Goal: Find specific fact: Find specific fact

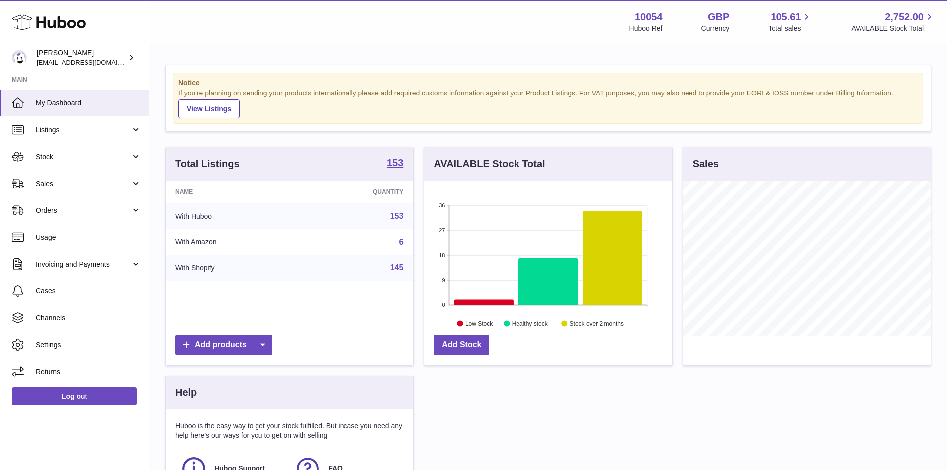
scroll to position [155, 248]
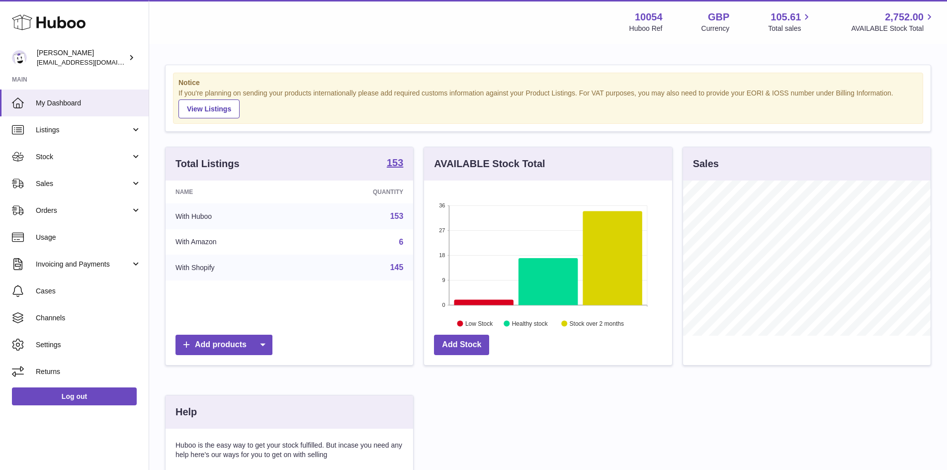
click at [396, 215] on link "153" at bounding box center [396, 216] width 13 height 8
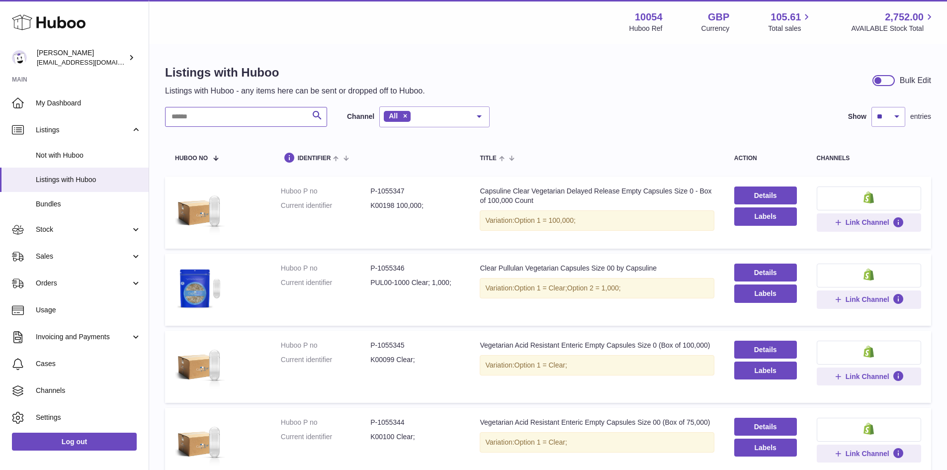
click at [186, 120] on input "text" at bounding box center [246, 117] width 162 height 20
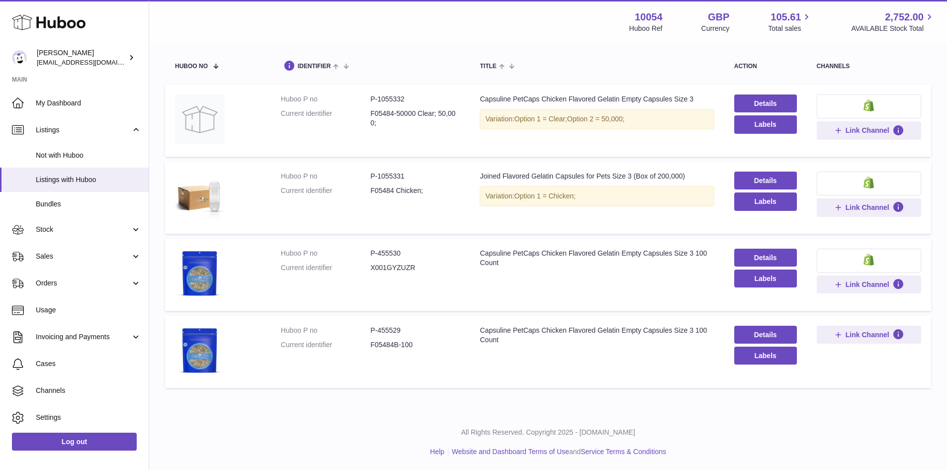
scroll to position [93, 0]
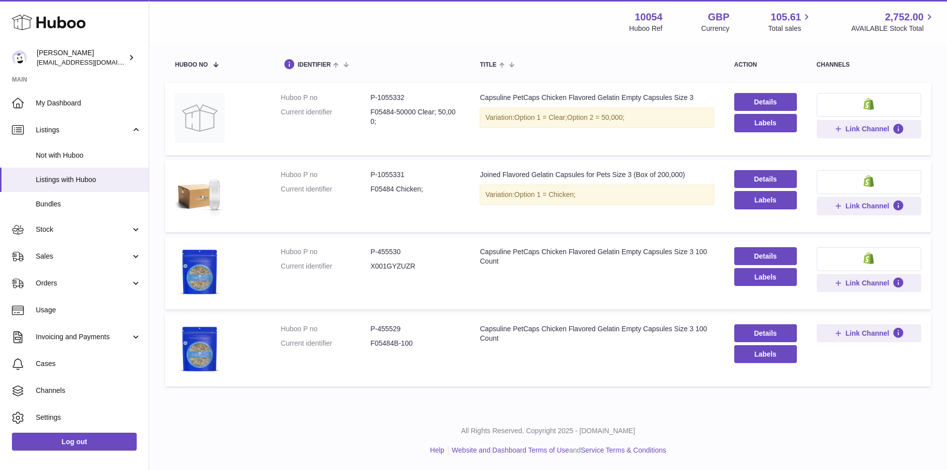
type input "*******"
click at [385, 250] on dd "P-455530" at bounding box center [415, 251] width 90 height 9
copy dd "455530"
click at [391, 329] on dd "P-455529" at bounding box center [415, 328] width 90 height 9
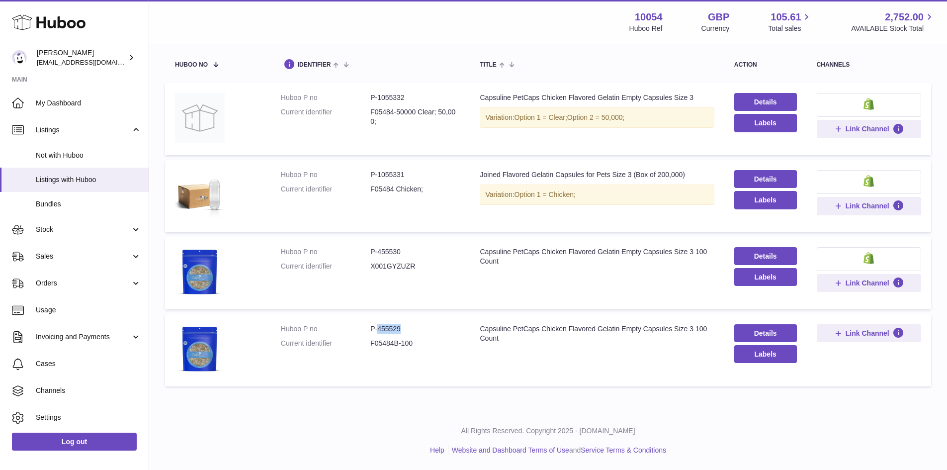
click at [391, 329] on dd "P-455529" at bounding box center [415, 328] width 90 height 9
copy dd "455529"
